Goal: Browse casually: Explore the website without a specific task or goal

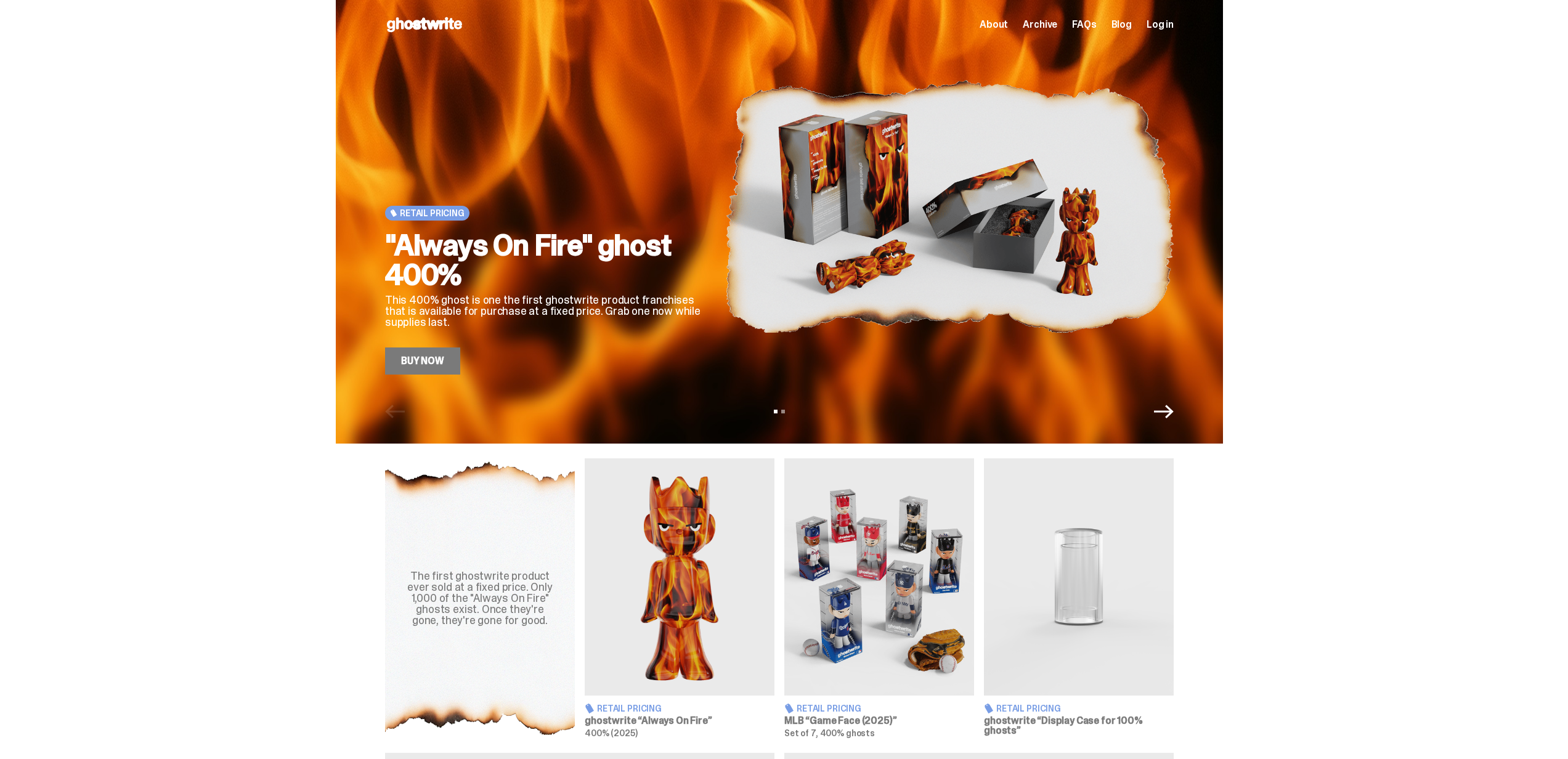
scroll to position [189, 0]
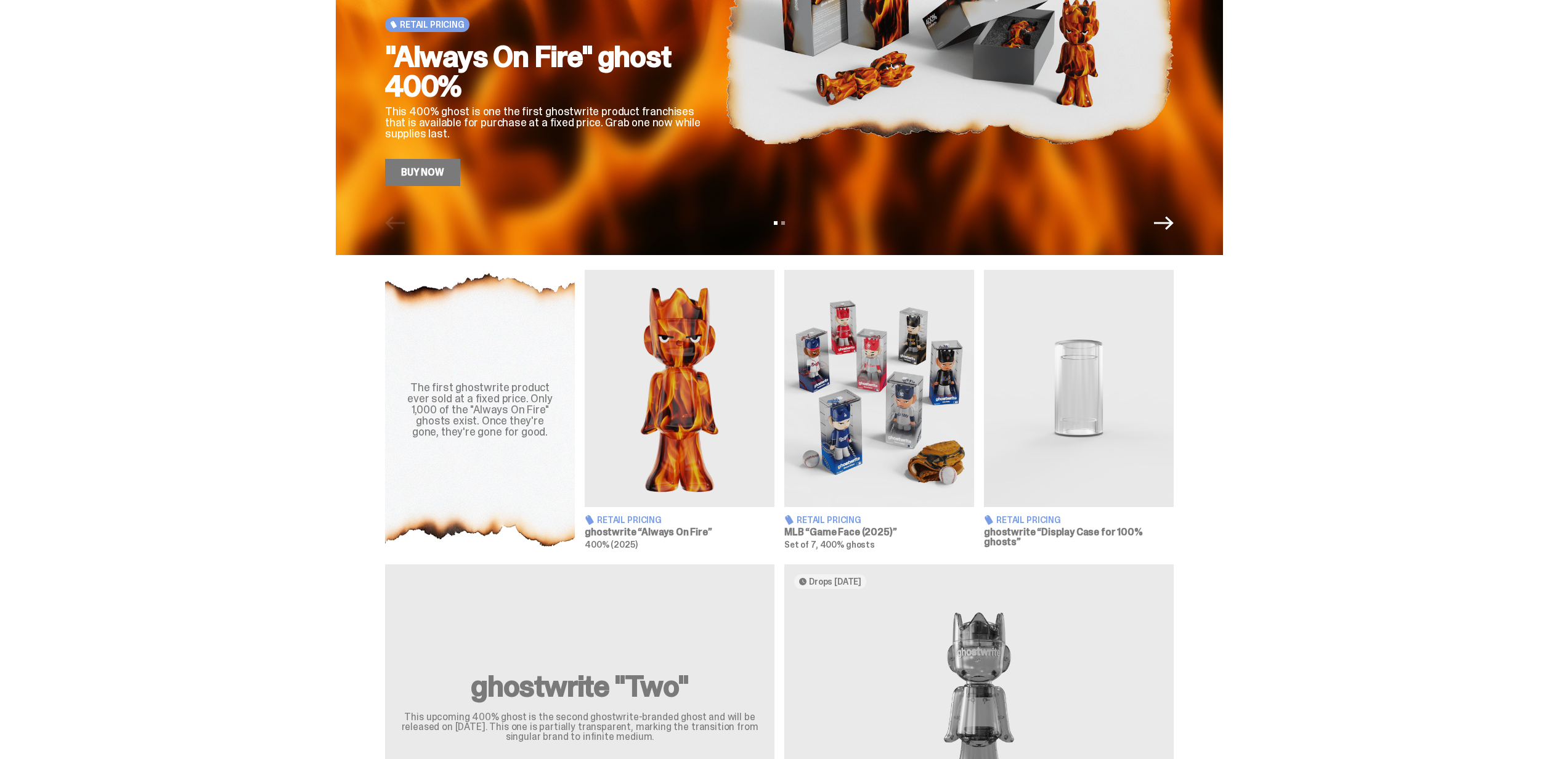
click at [841, 522] on span "Retail Pricing" at bounding box center [829, 519] width 65 height 9
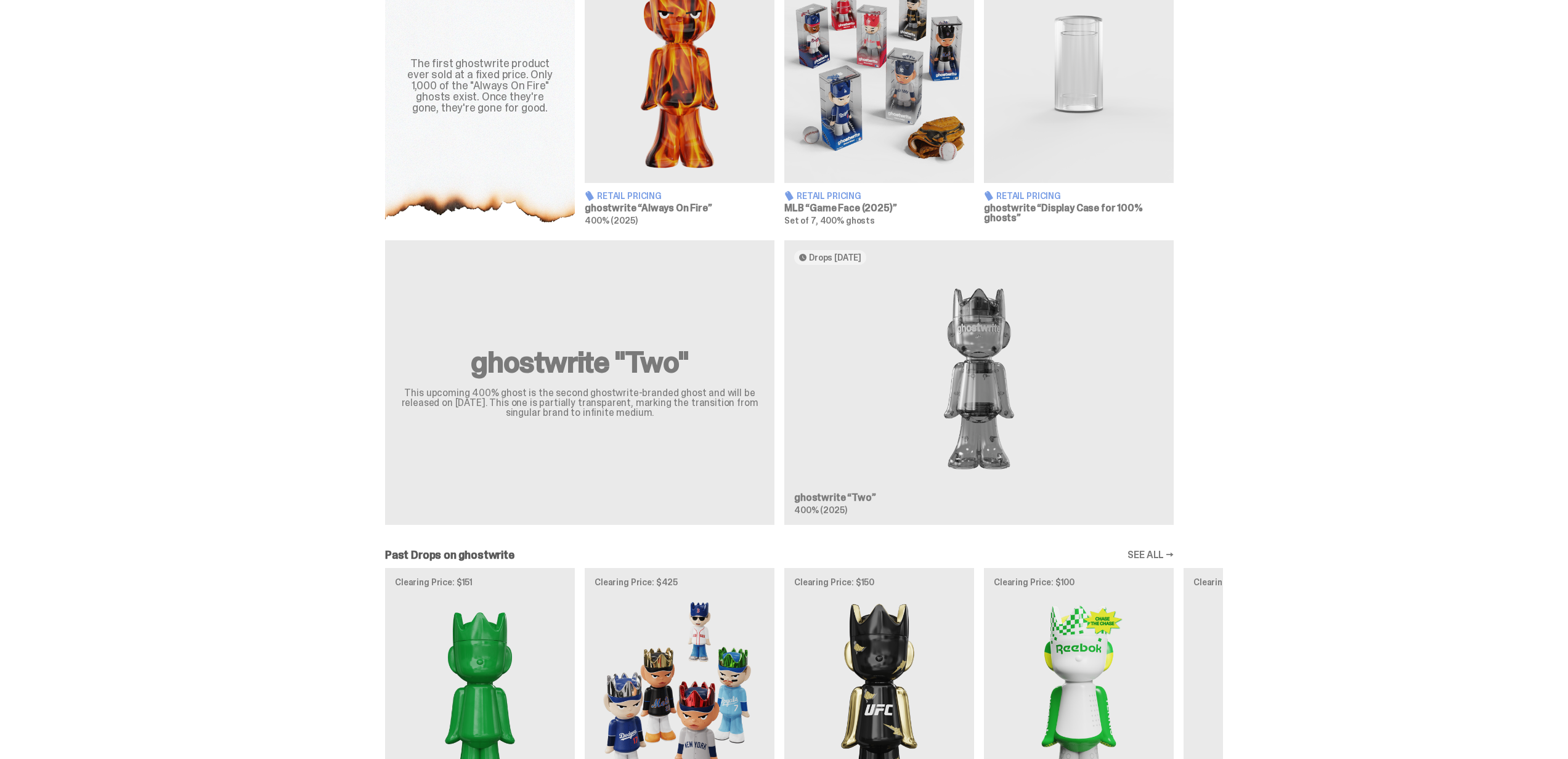
click at [837, 394] on div "ghostwrite "Two" This upcoming 400% ghost is the second ghostwrite-branded ghos…" at bounding box center [780, 387] width 887 height 294
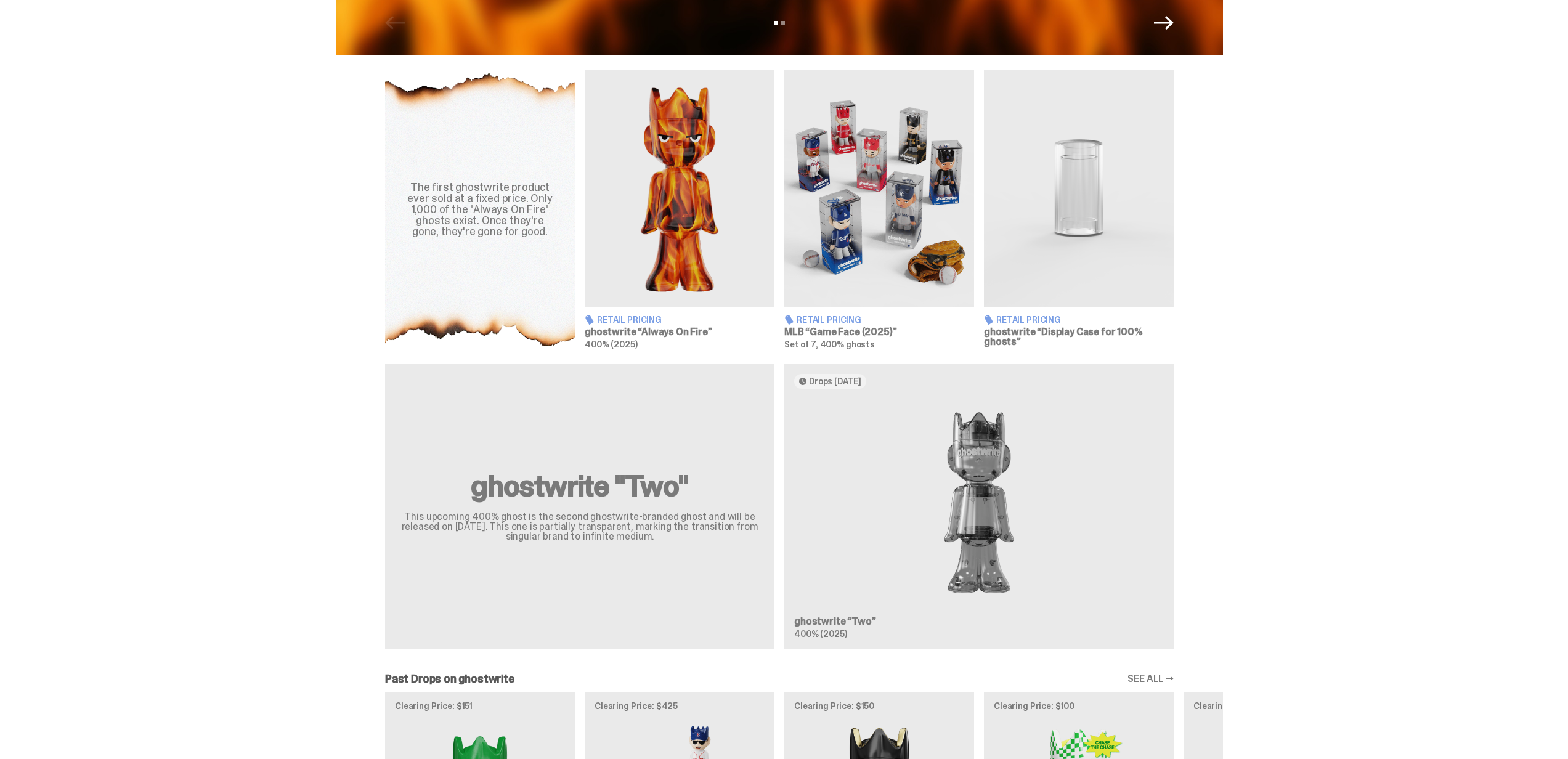
scroll to position [135, 0]
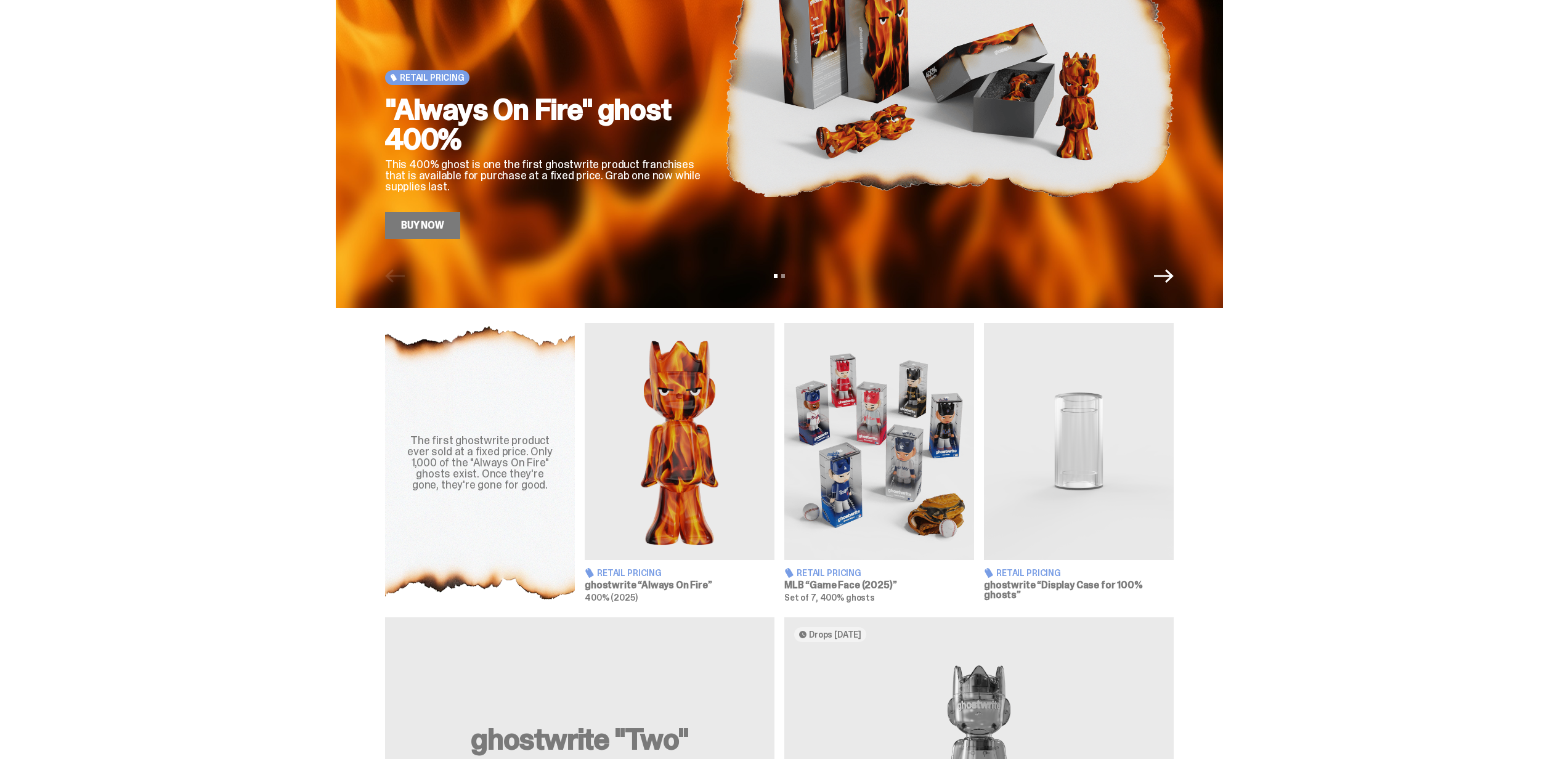
click at [714, 427] on img at bounding box center [679, 442] width 190 height 238
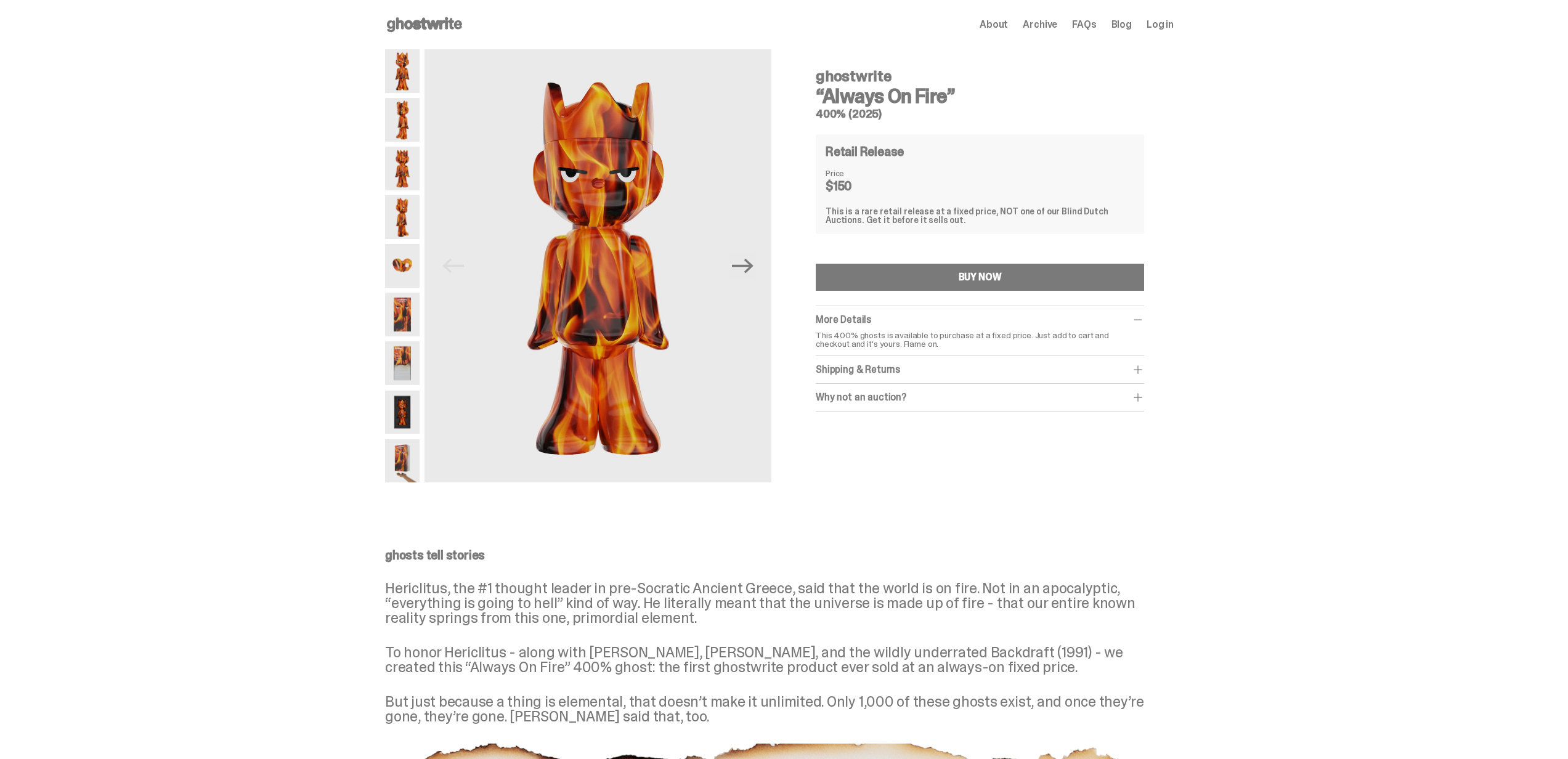
click at [412, 237] on img at bounding box center [402, 218] width 34 height 44
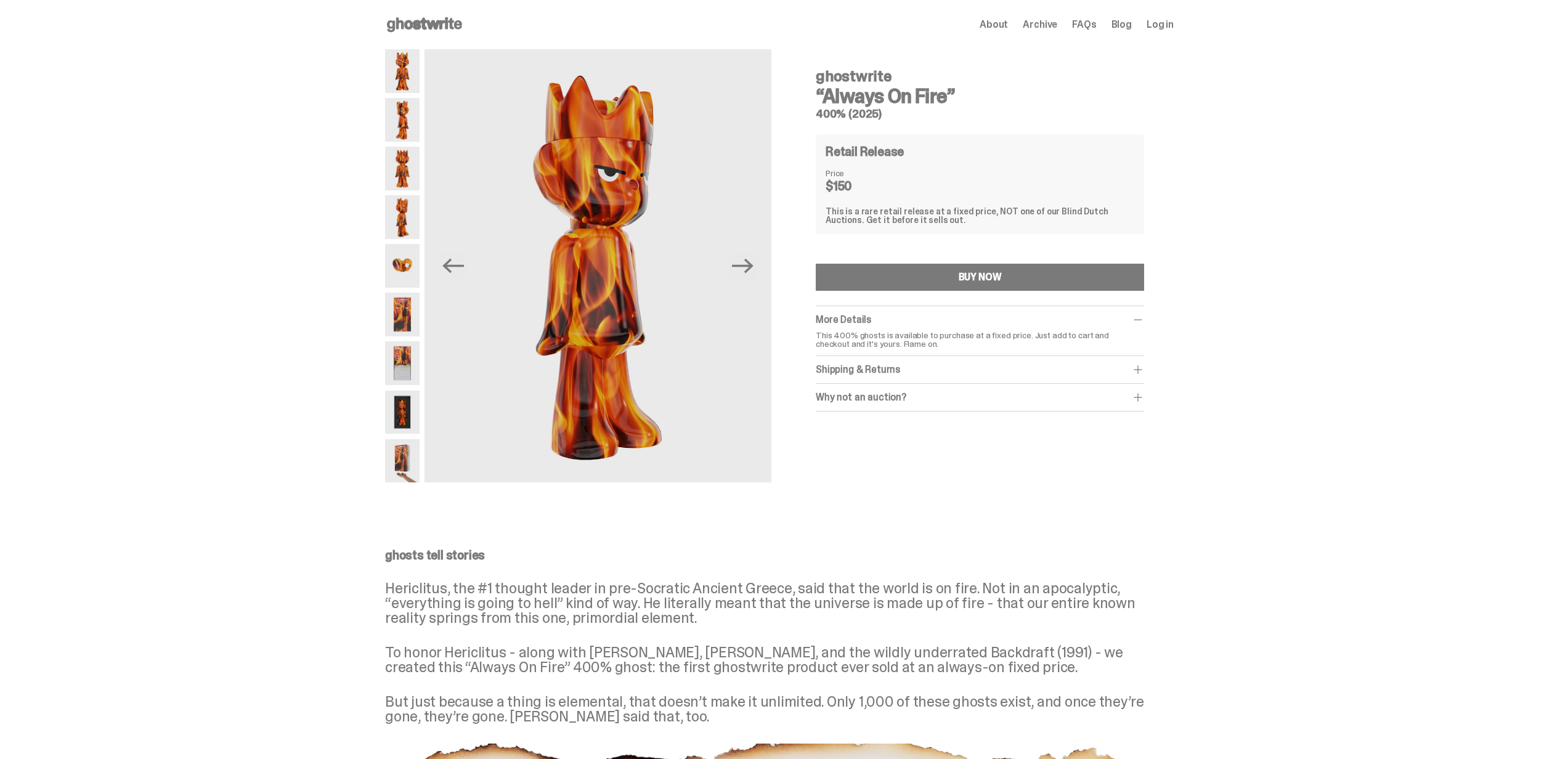
click at [401, 249] on img at bounding box center [402, 266] width 34 height 44
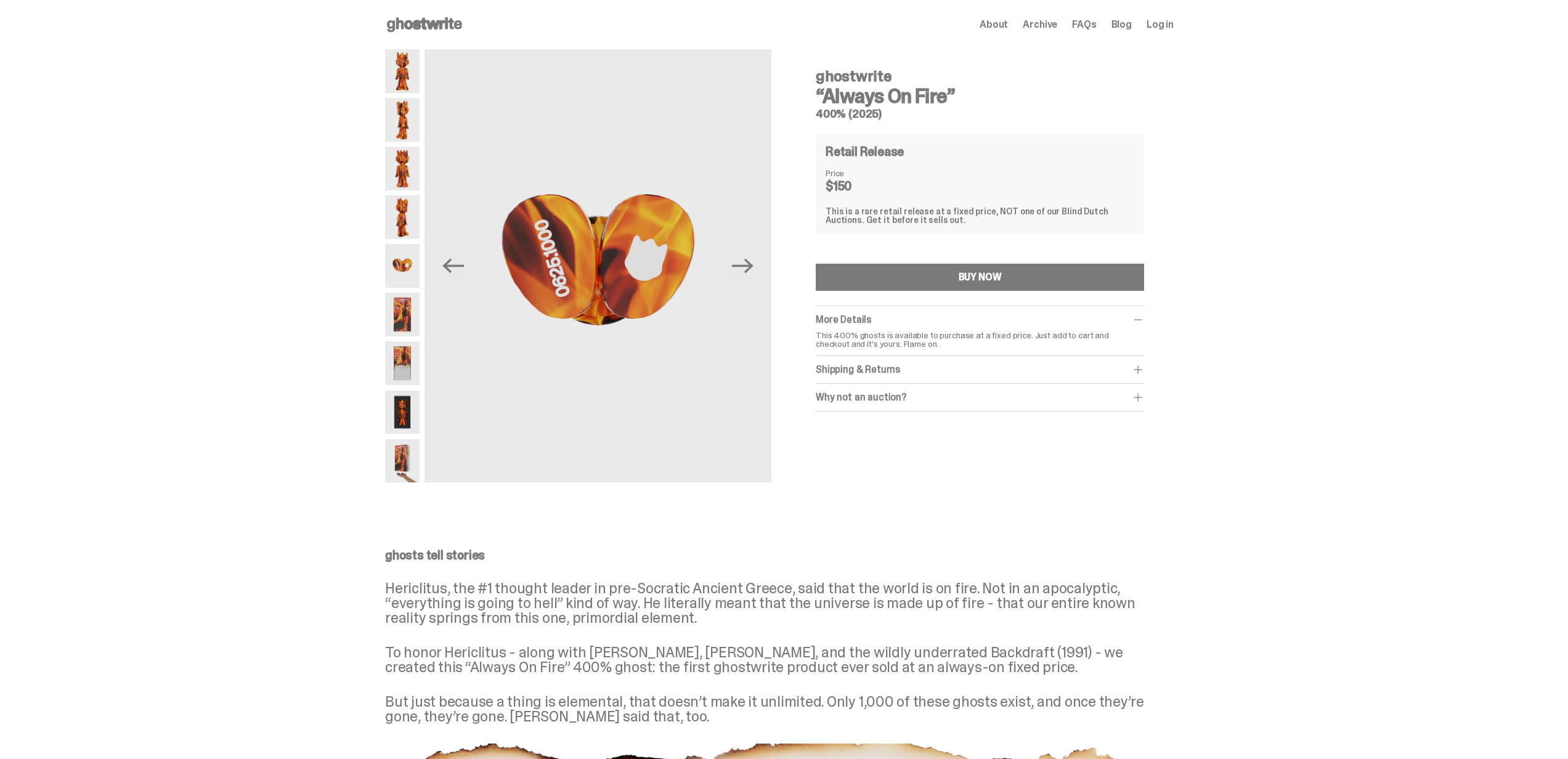
click at [405, 305] on img at bounding box center [402, 315] width 34 height 44
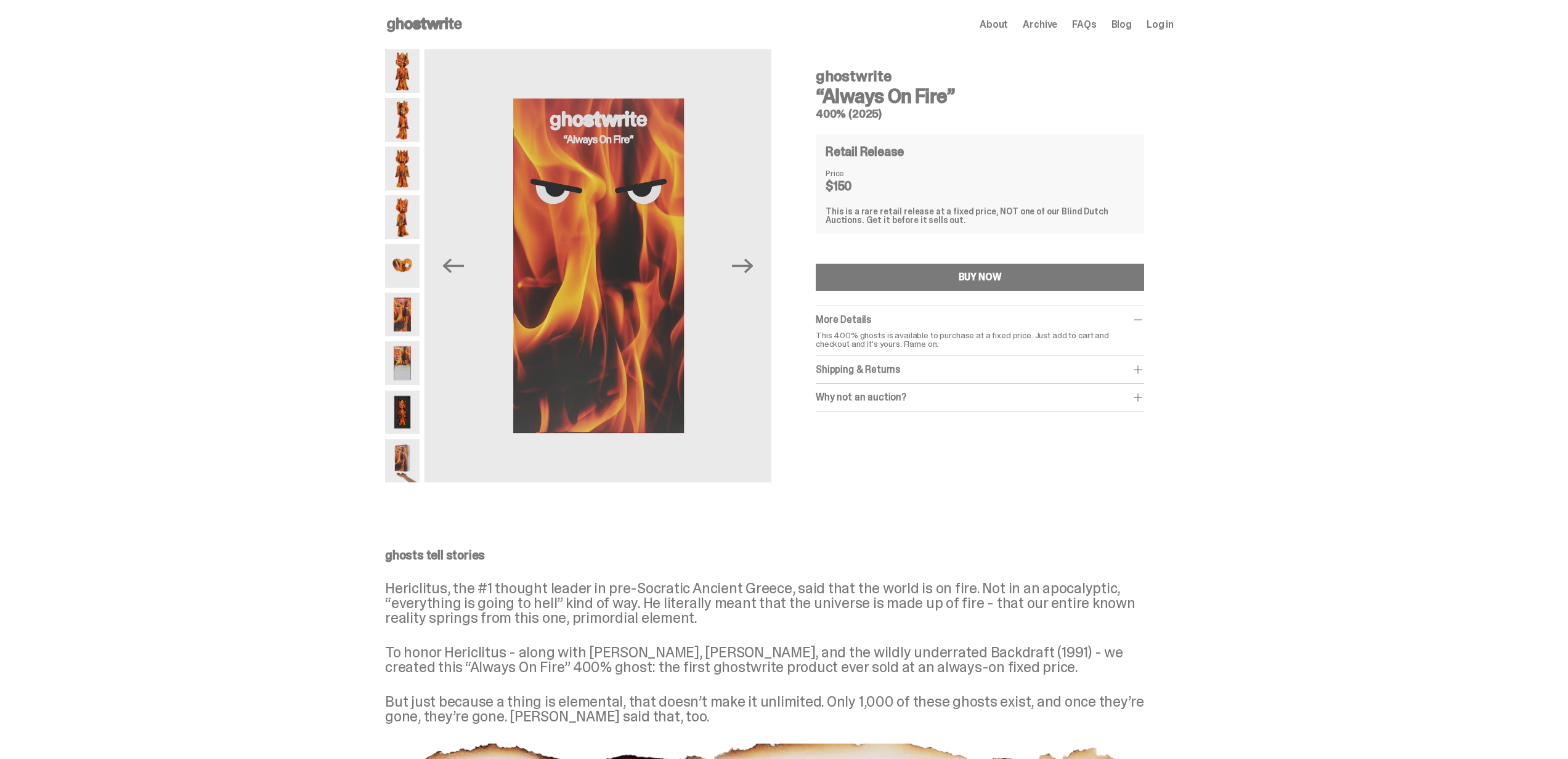
click at [398, 348] on img at bounding box center [402, 363] width 34 height 44
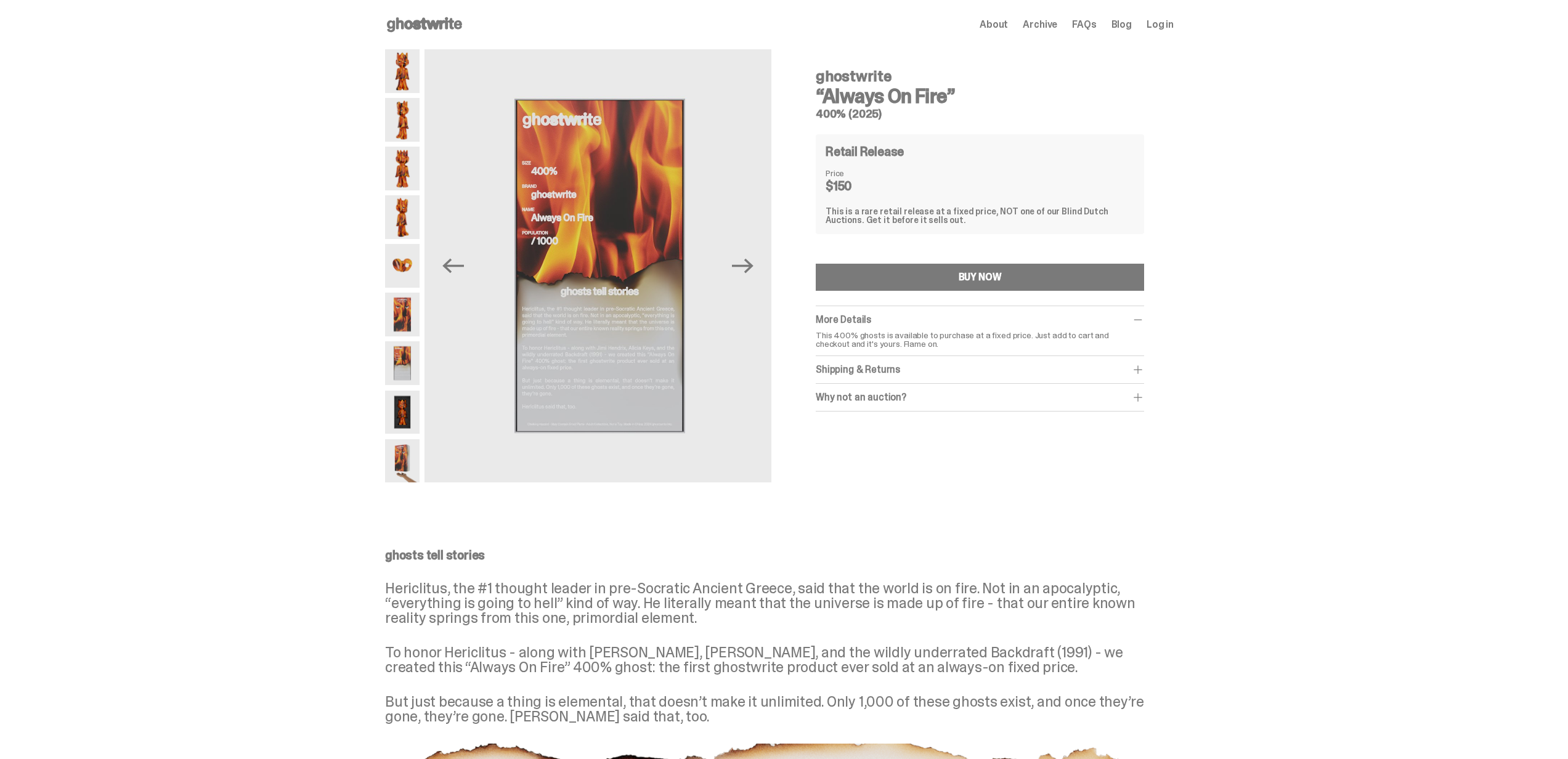
click at [407, 409] on img at bounding box center [402, 413] width 34 height 44
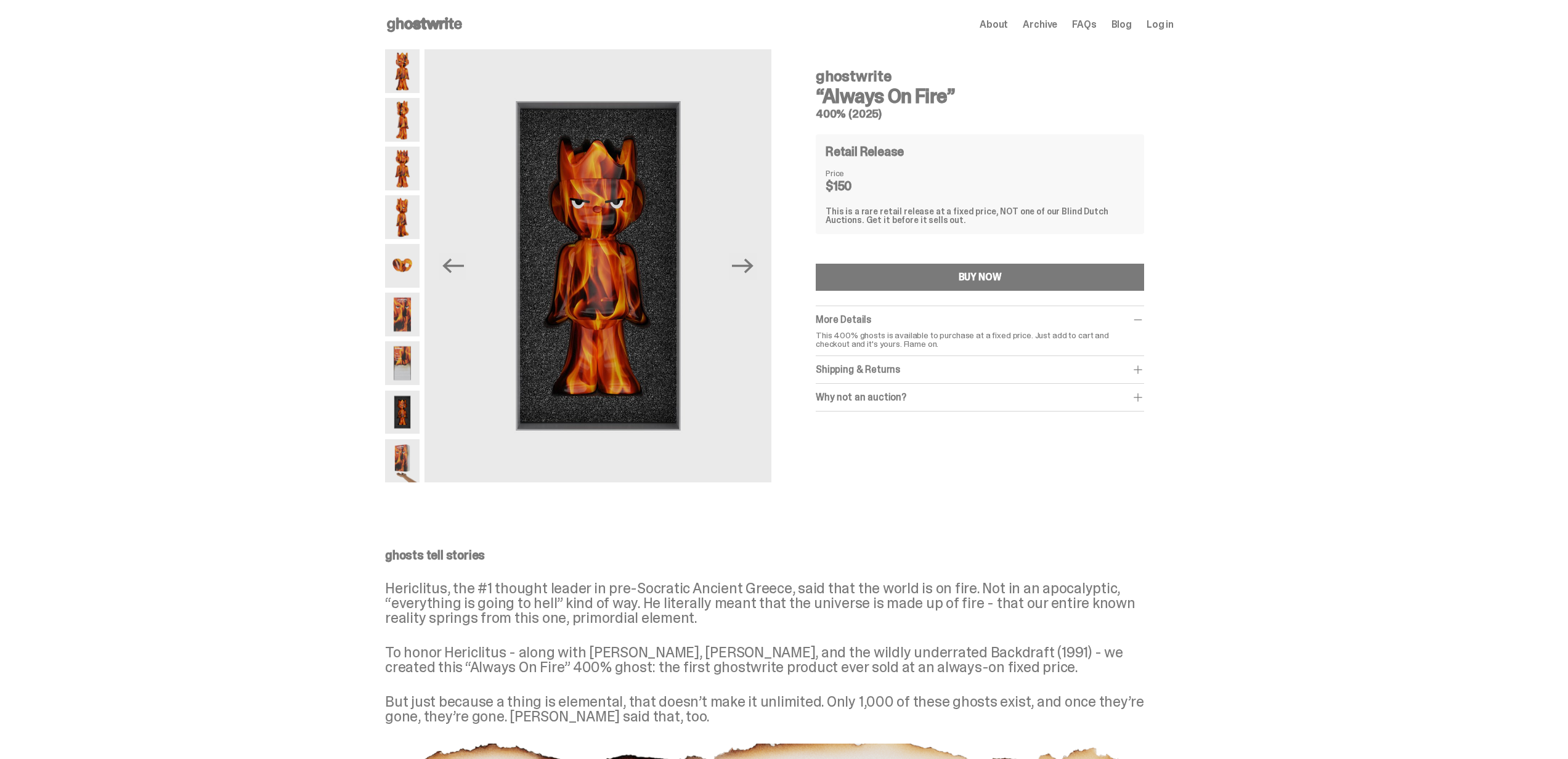
click at [402, 462] on img at bounding box center [402, 462] width 34 height 44
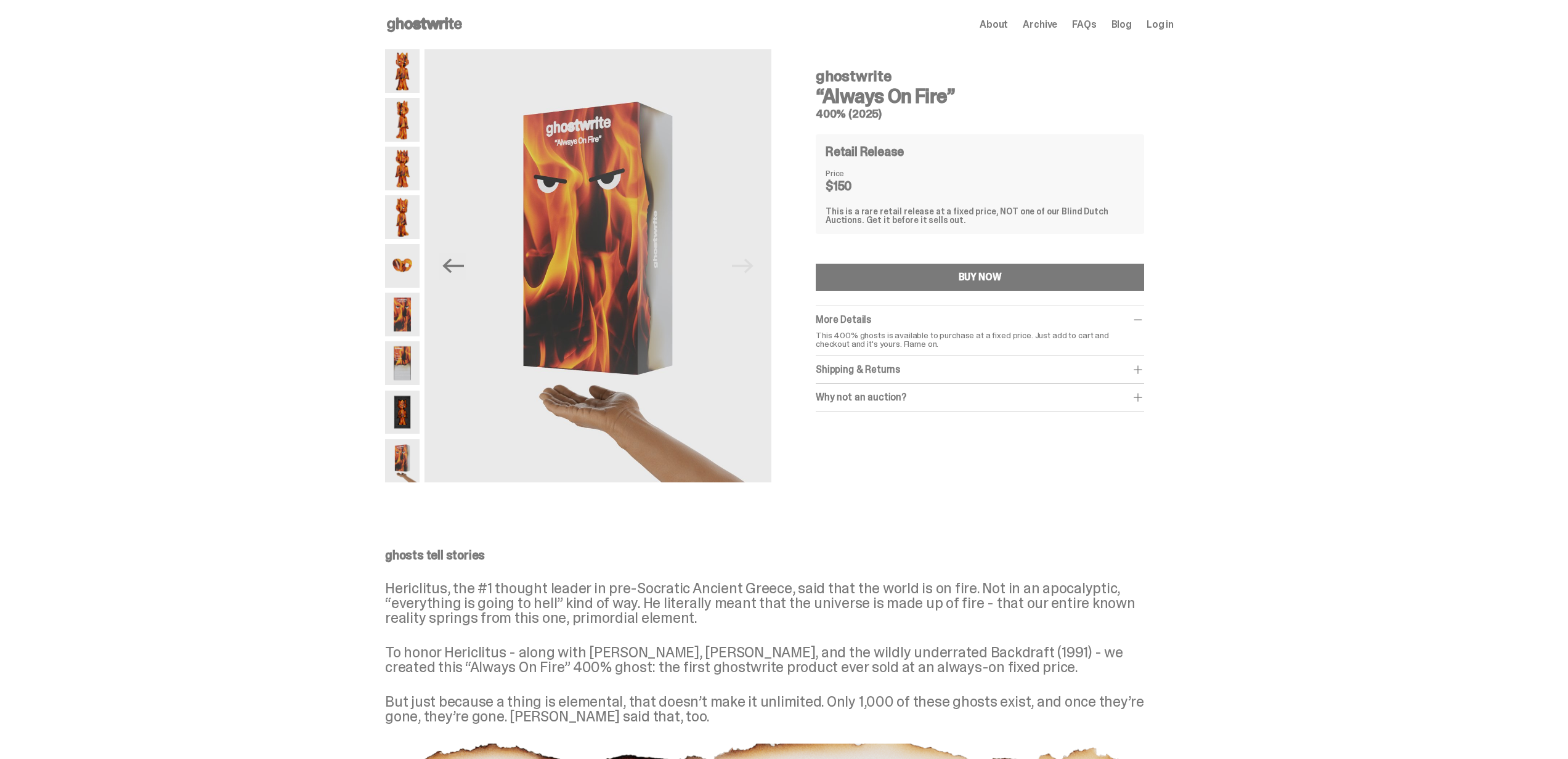
click at [952, 402] on div "Why not an auction?" at bounding box center [980, 397] width 329 height 12
click at [400, 213] on img at bounding box center [402, 218] width 34 height 44
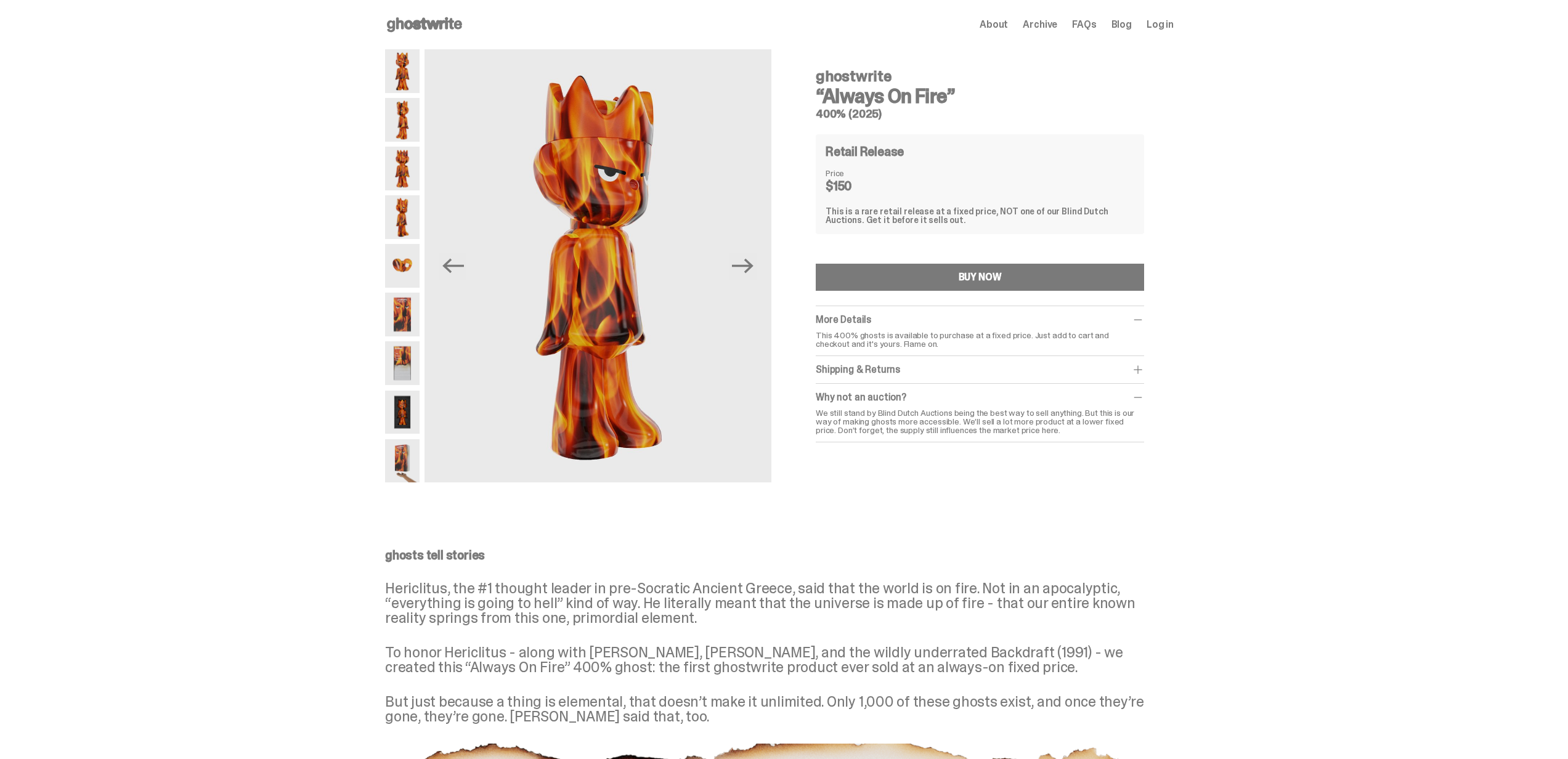
click at [408, 66] on img at bounding box center [402, 71] width 34 height 44
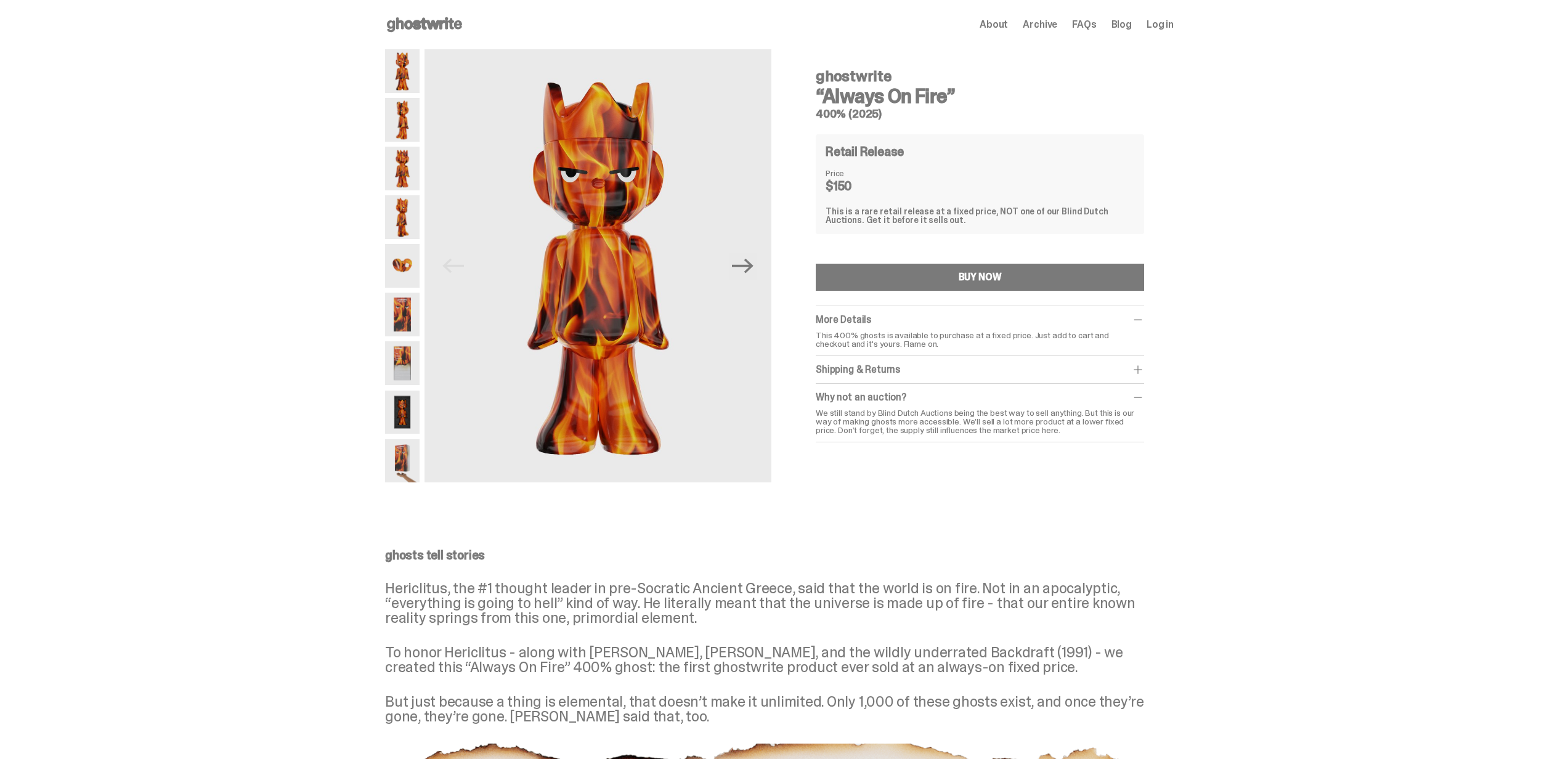
click at [997, 20] on span "About" at bounding box center [994, 25] width 29 height 10
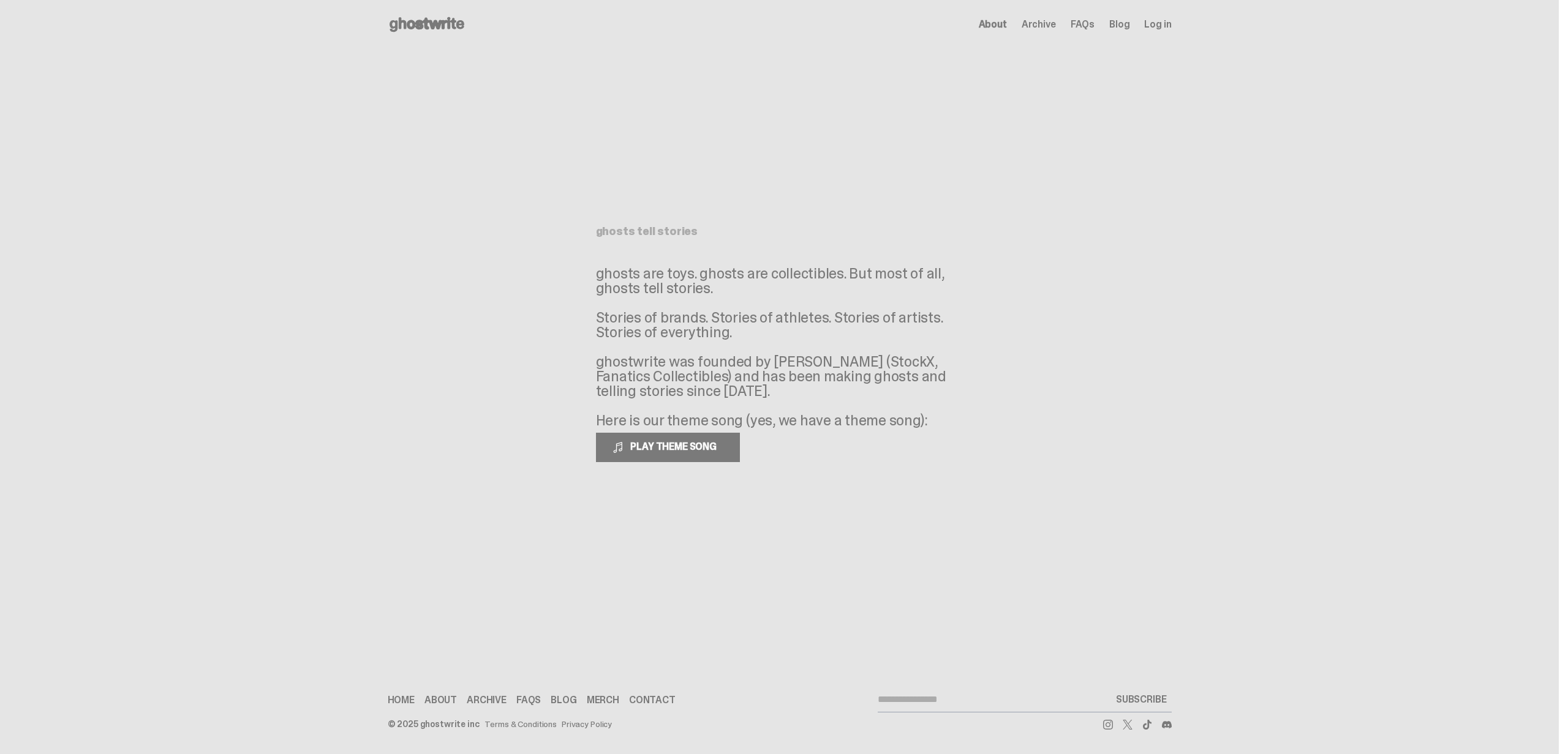
click at [1024, 23] on div "About Archive FAQs Blog Log in" at bounding box center [1075, 24] width 193 height 14
click at [1051, 28] on span "Archive" at bounding box center [1039, 25] width 34 height 10
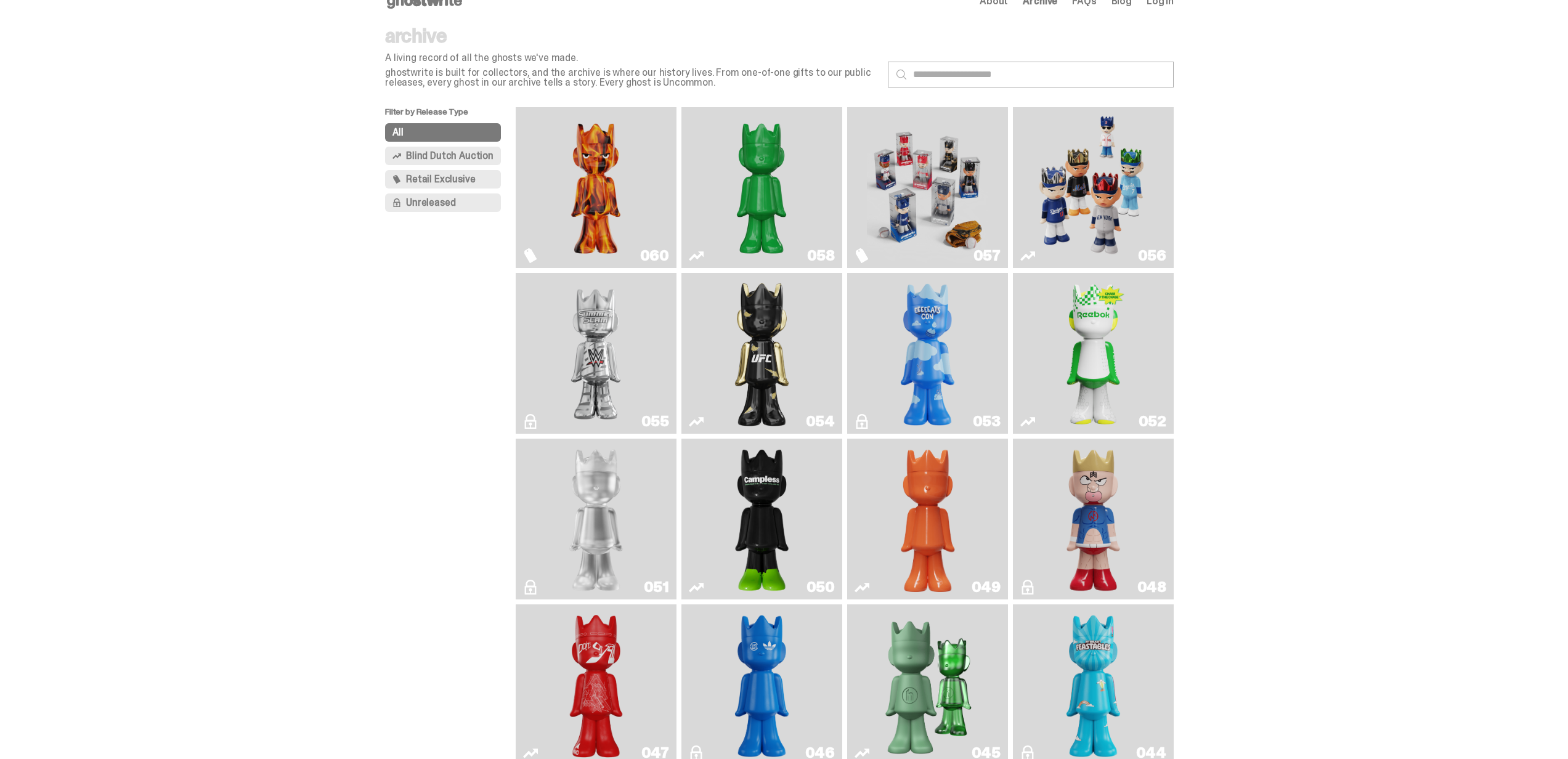
scroll to position [146, 0]
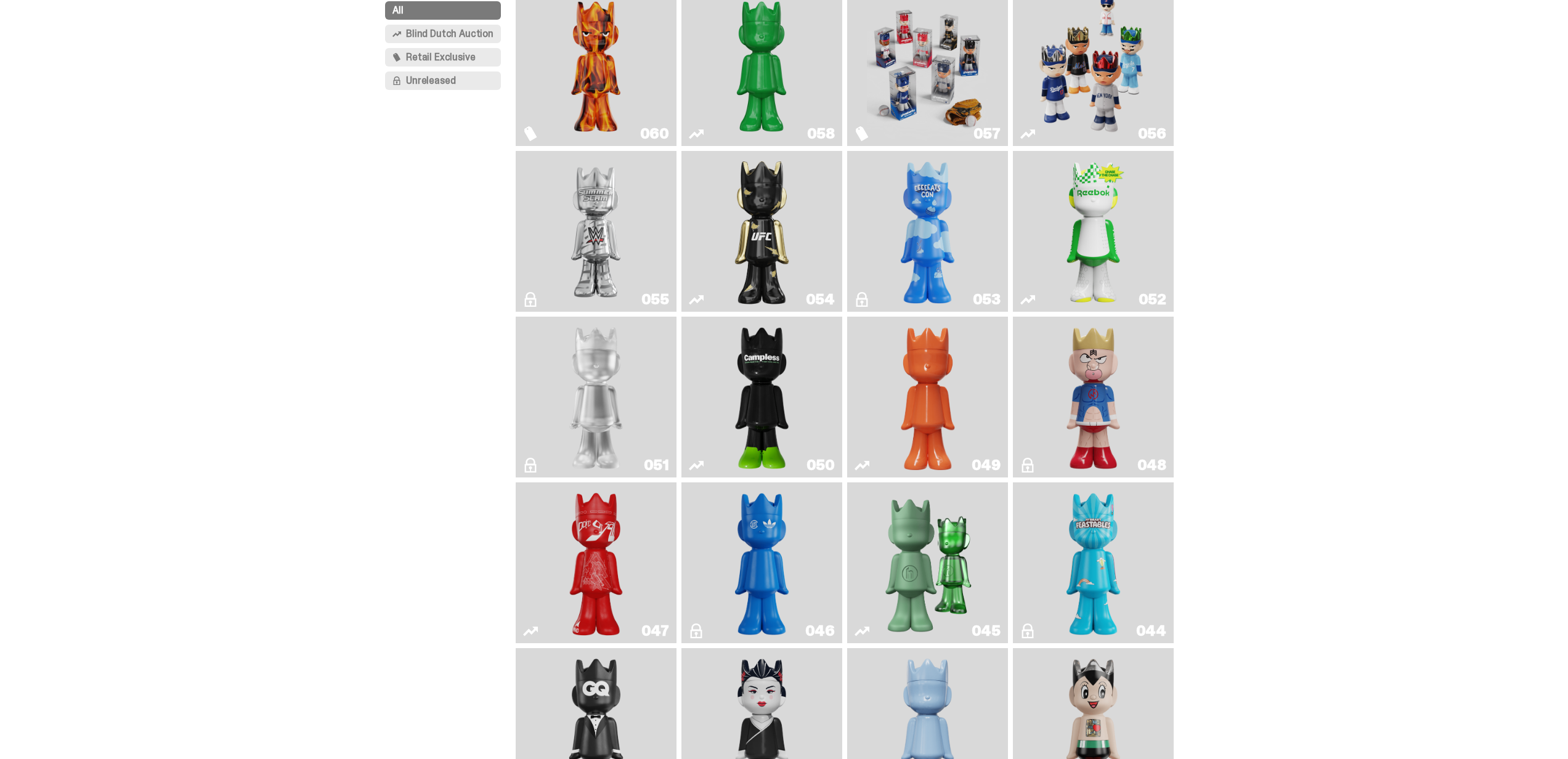
click at [1110, 251] on img "Court Victory" at bounding box center [1094, 232] width 65 height 151
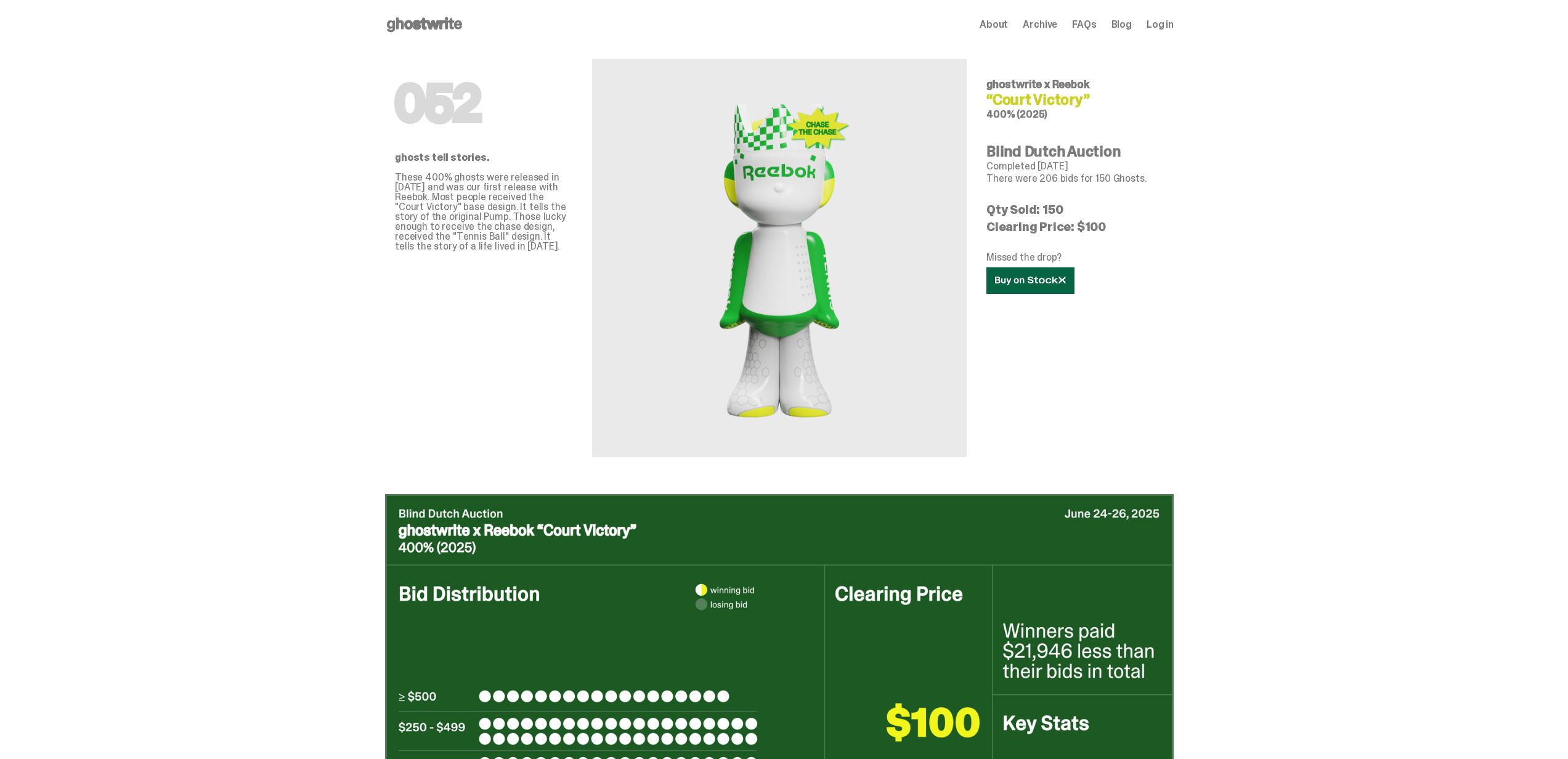
click at [1032, 287] on link at bounding box center [1031, 281] width 88 height 27
click at [1043, 29] on span "Archive" at bounding box center [1040, 25] width 34 height 10
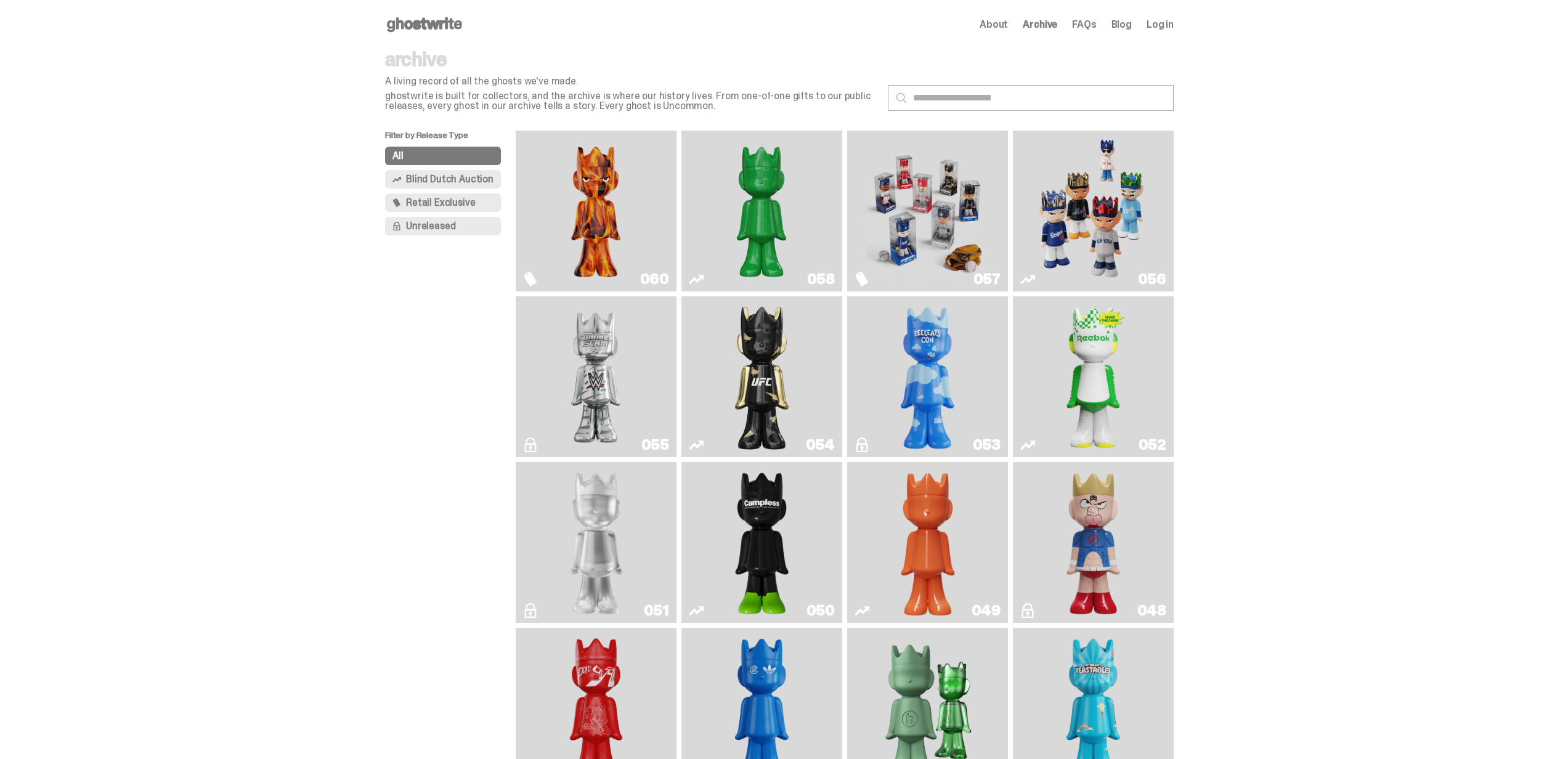
click at [563, 241] on img "Always On Fire" at bounding box center [596, 211] width 121 height 151
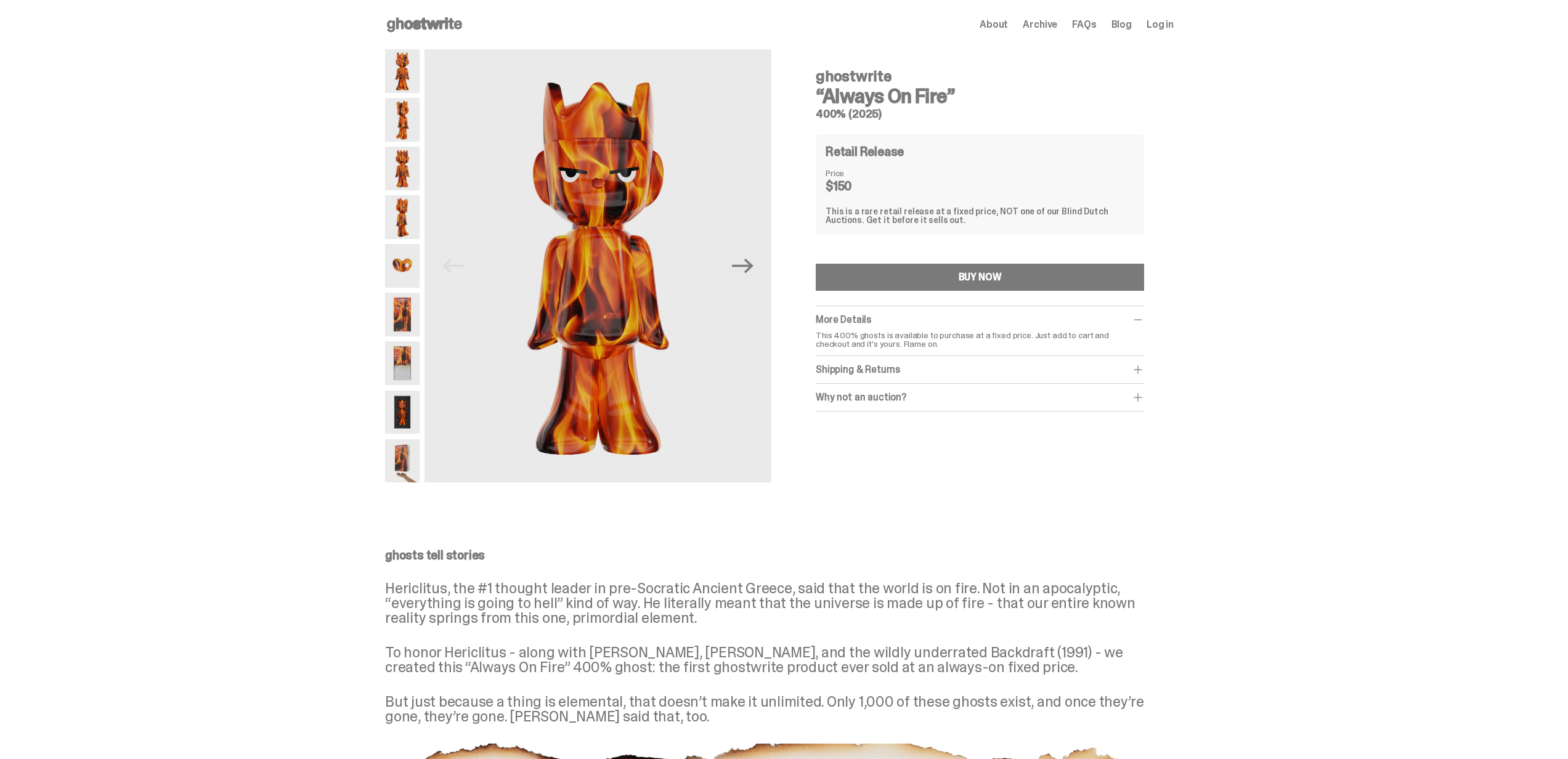
click at [405, 218] on img at bounding box center [402, 218] width 34 height 44
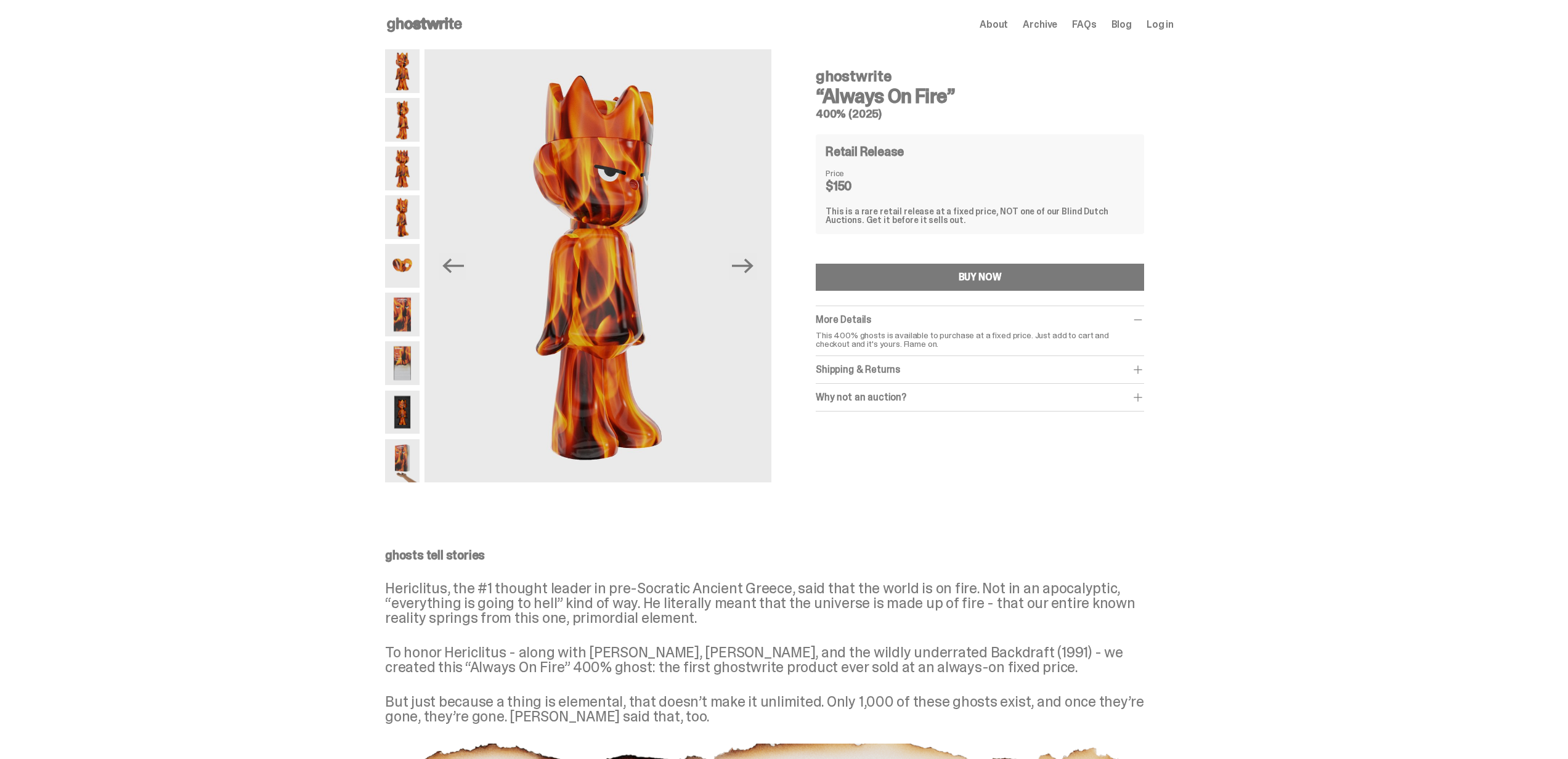
click at [438, 28] on icon at bounding box center [424, 24] width 79 height 20
